Goal: Find contact information: Find contact information

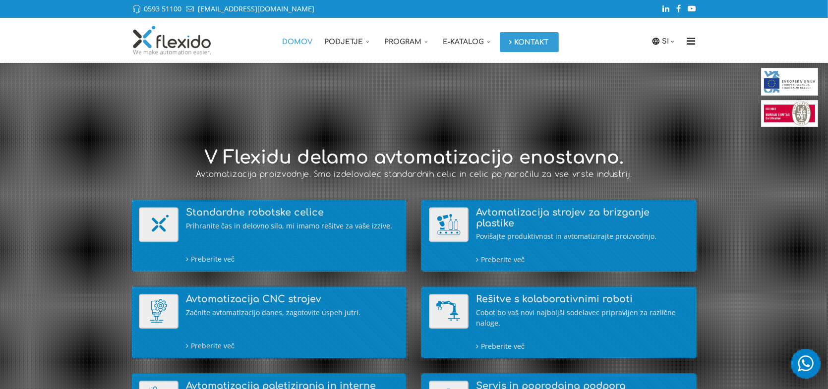
click at [515, 38] on link "Kontakt" at bounding box center [529, 42] width 59 height 20
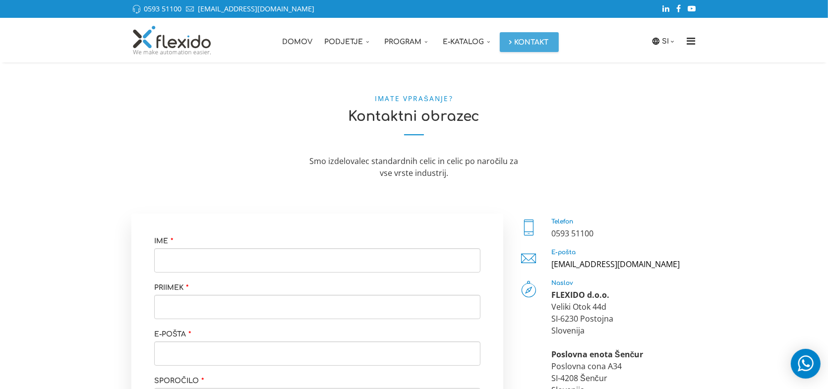
click at [187, 40] on img at bounding box center [171, 40] width 81 height 30
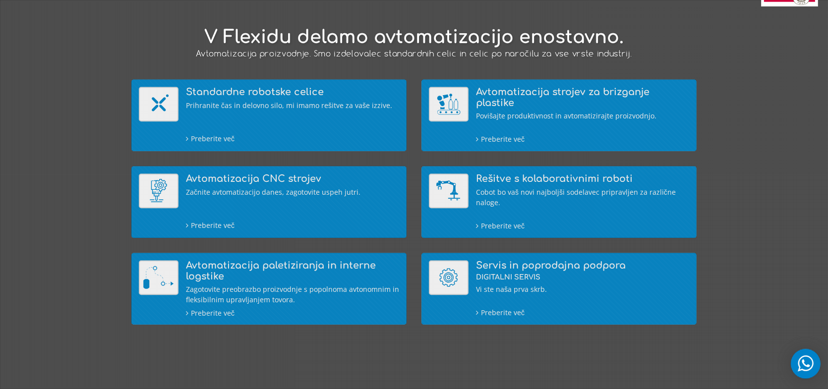
scroll to position [112, 0]
